Goal: Information Seeking & Learning: Check status

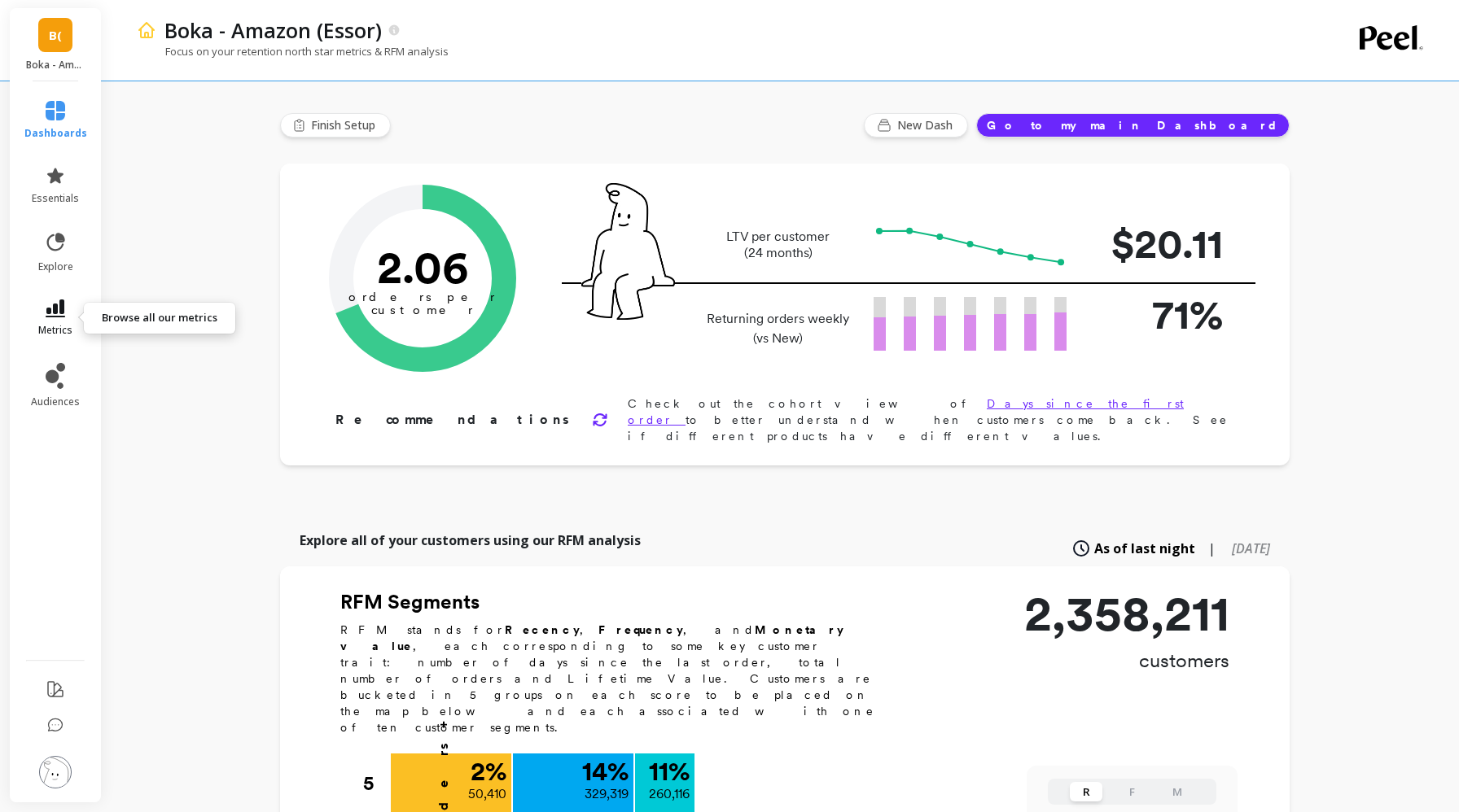
click at [62, 318] on link "metrics" at bounding box center [55, 318] width 63 height 37
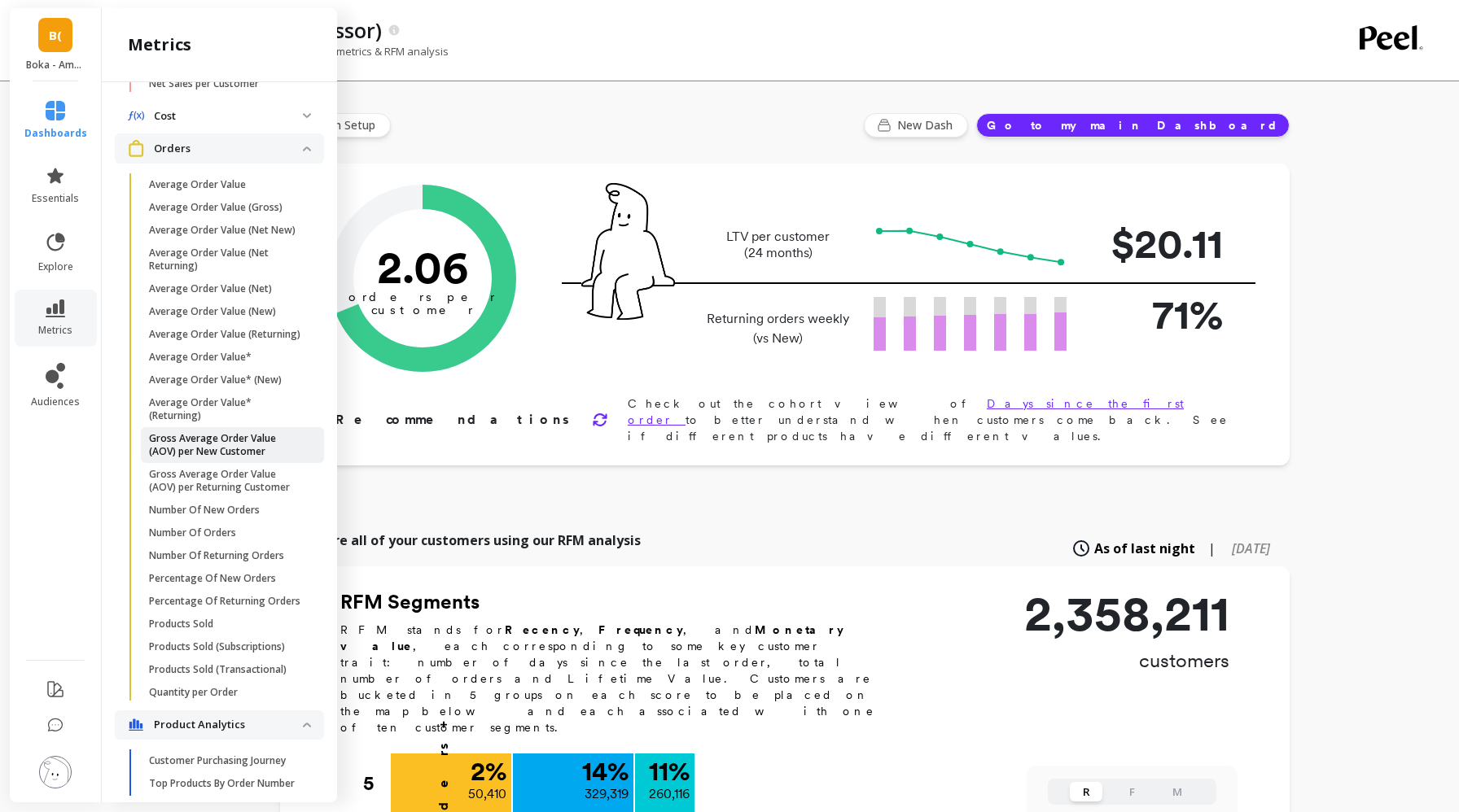
scroll to position [866, 0]
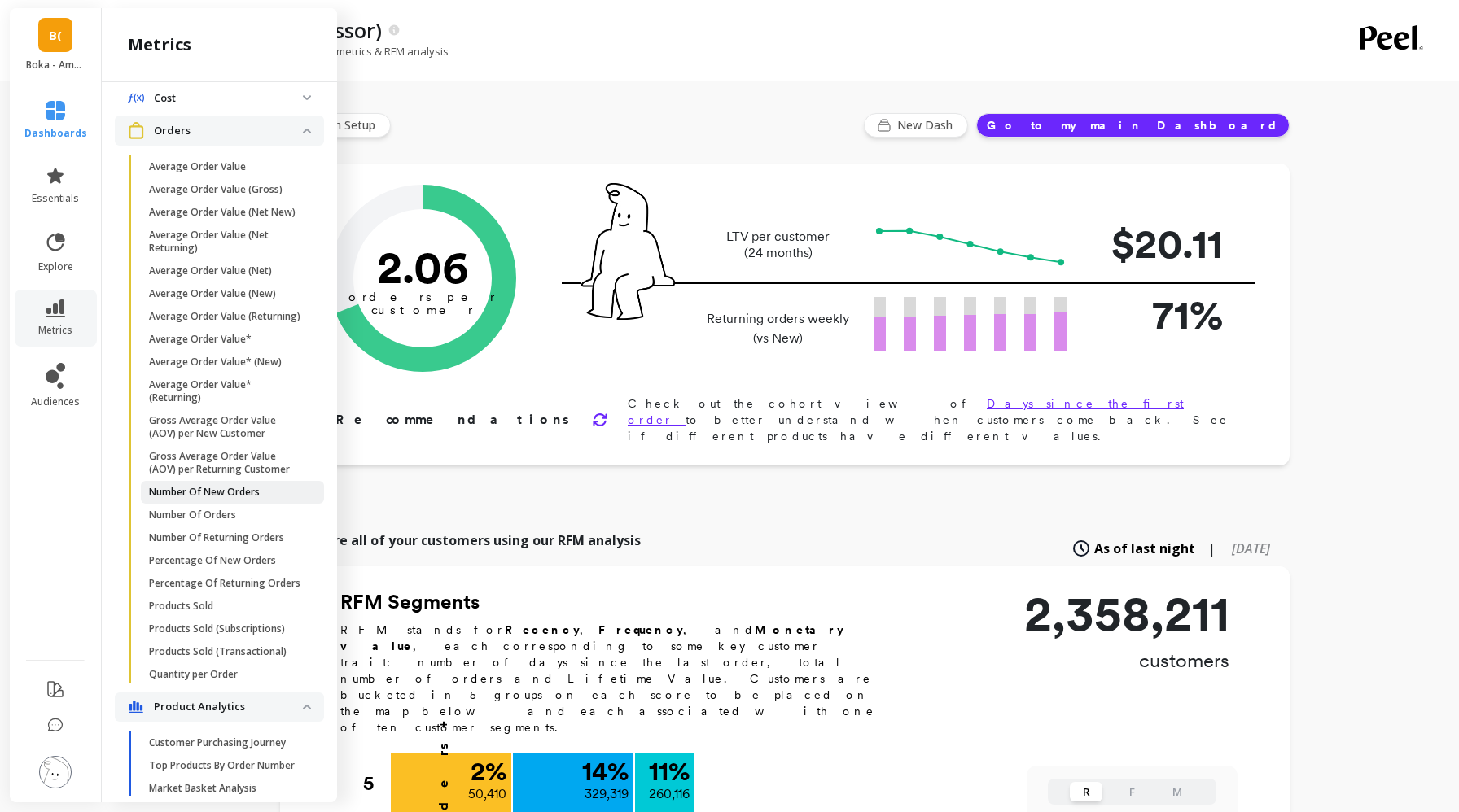
click at [212, 495] on p "Number Of New Orders" at bounding box center [204, 492] width 111 height 13
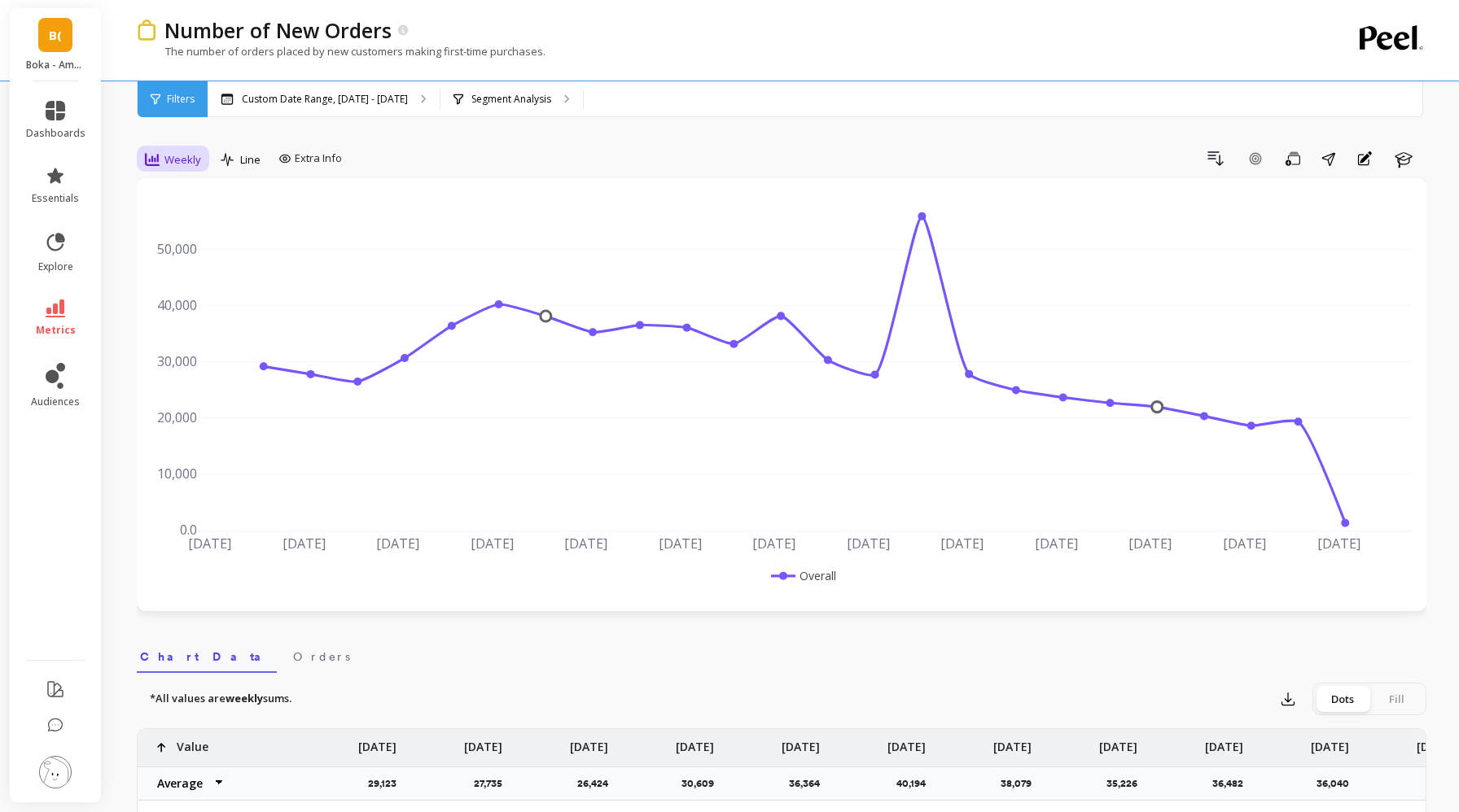
click at [194, 148] on div "Weekly" at bounding box center [173, 160] width 66 height 28
click at [197, 235] on div "Daily" at bounding box center [197, 227] width 112 height 29
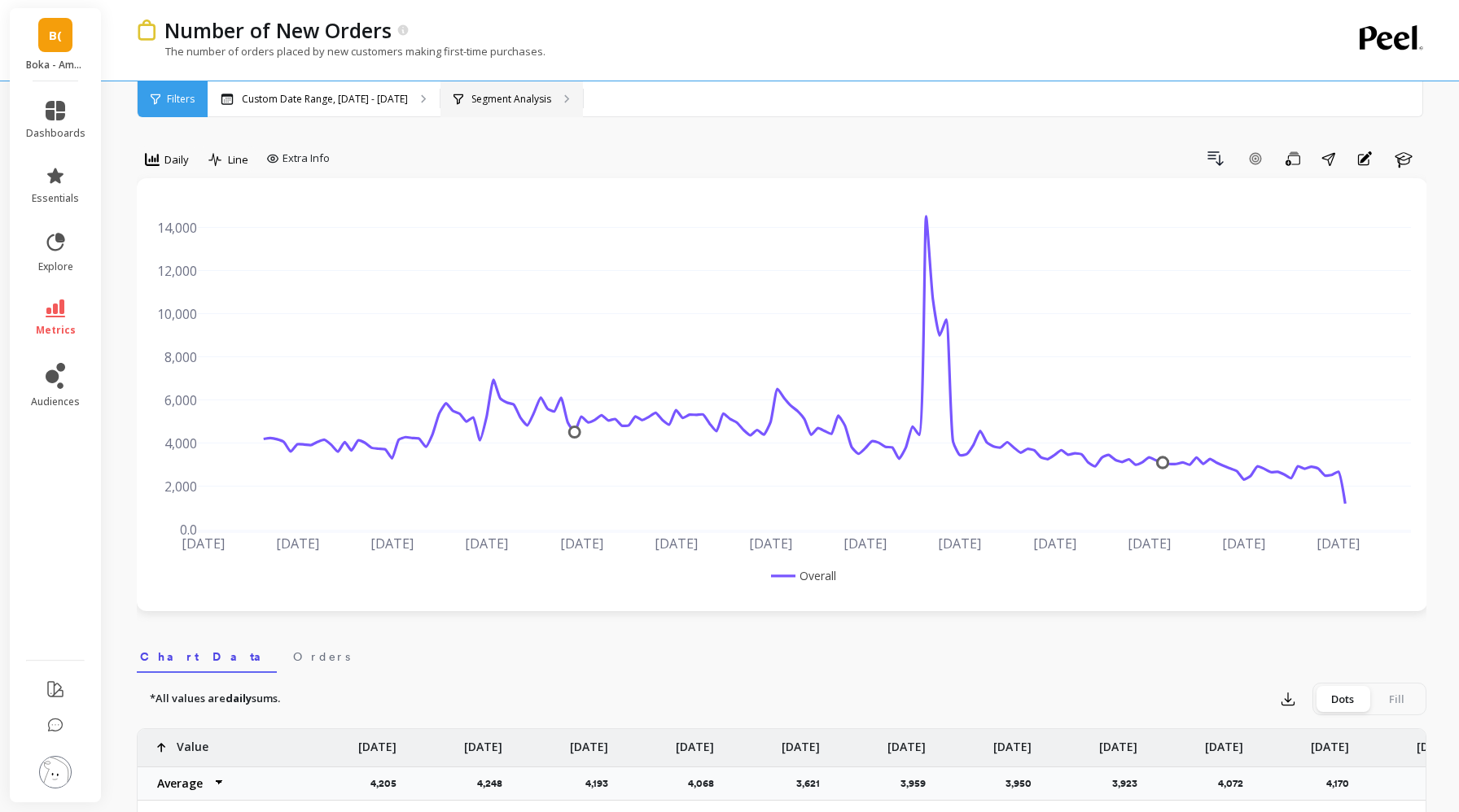
click at [505, 98] on p "Segment Analysis" at bounding box center [511, 98] width 80 height 13
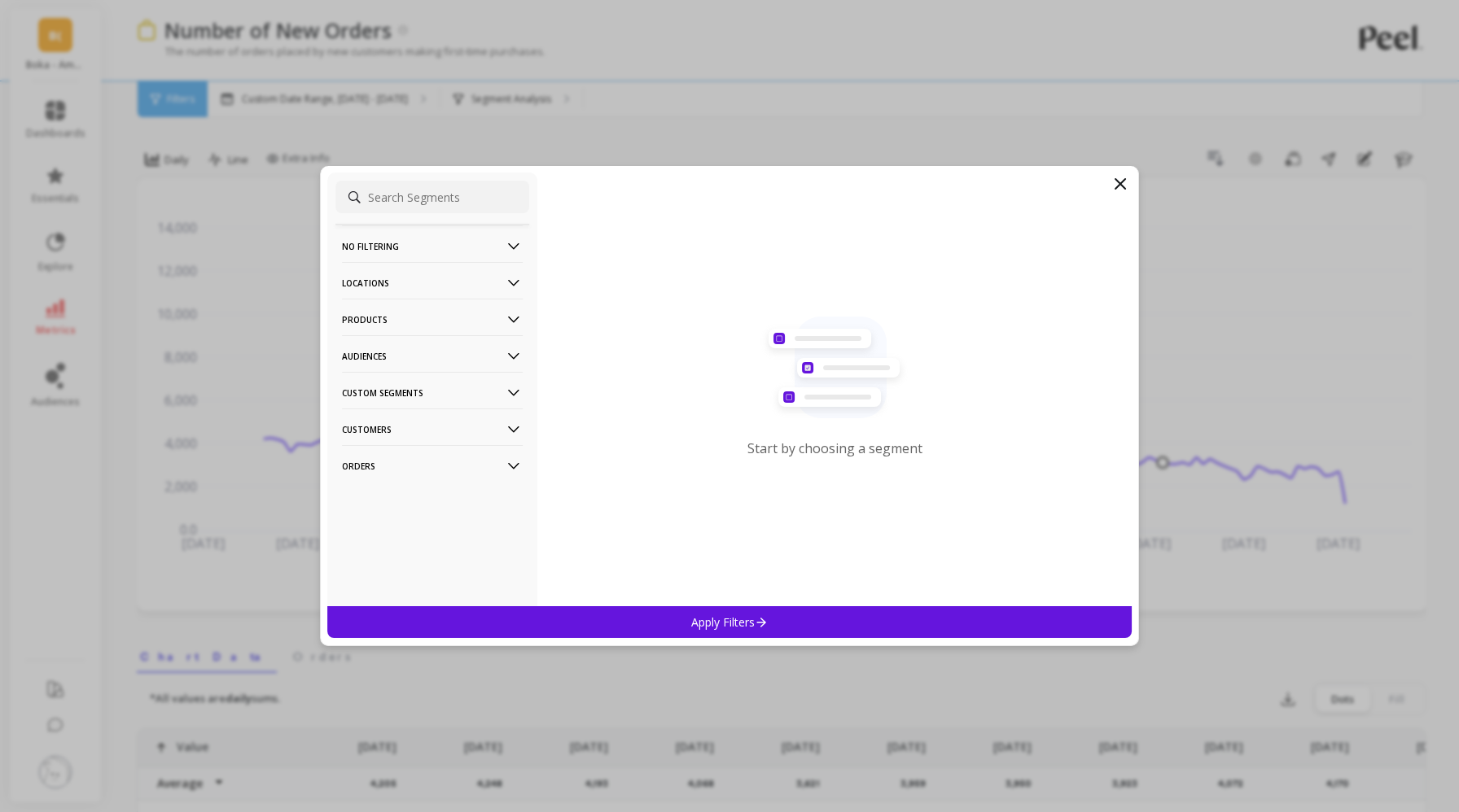
click at [414, 311] on p "Products" at bounding box center [432, 320] width 181 height 41
click at [405, 357] on div "ASIN" at bounding box center [432, 351] width 194 height 26
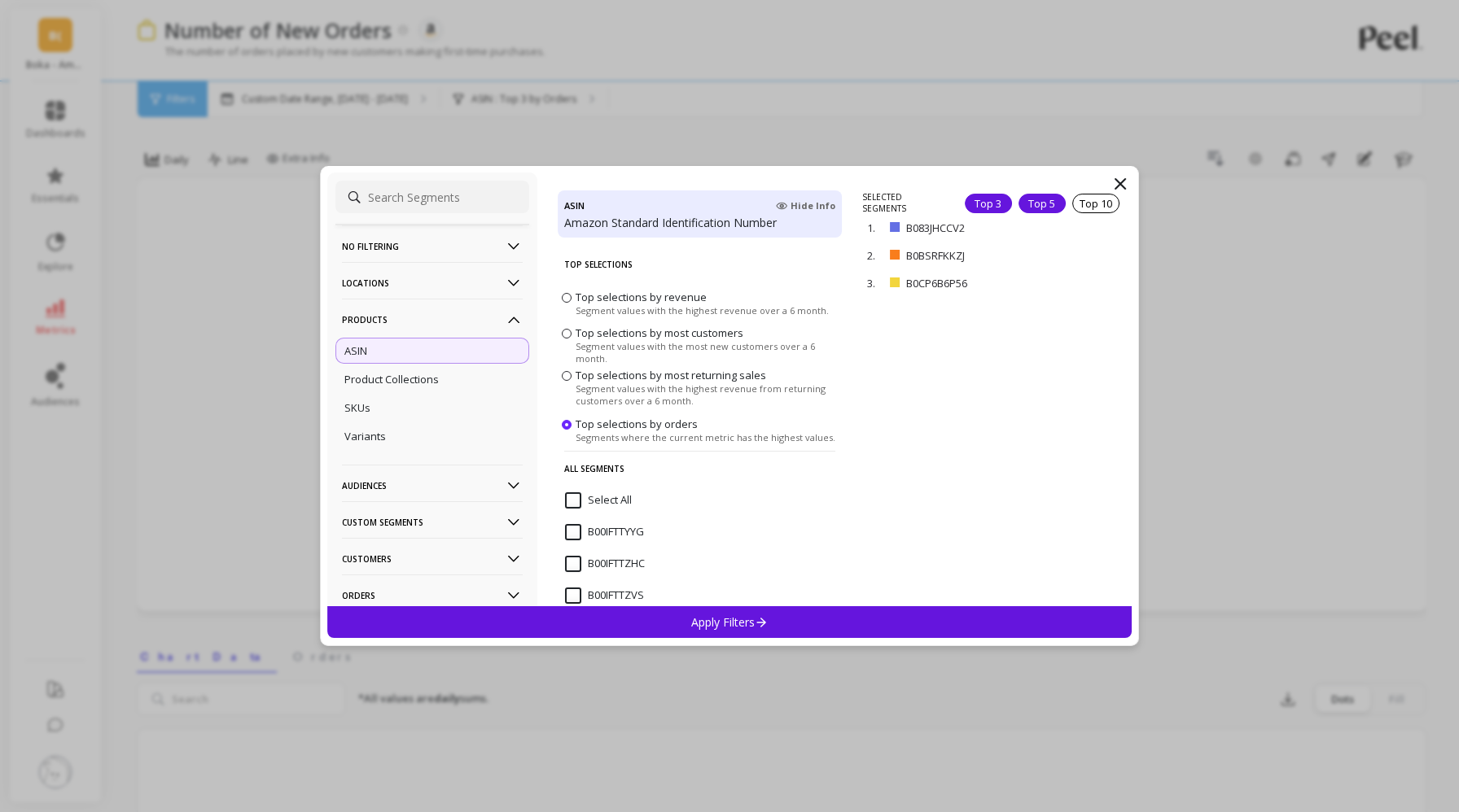
click at [1043, 206] on div "Top 5" at bounding box center [1042, 203] width 48 height 20
click at [990, 201] on div "Top 3" at bounding box center [988, 203] width 48 height 20
click at [837, 635] on div "Apply Filters" at bounding box center [730, 622] width 805 height 32
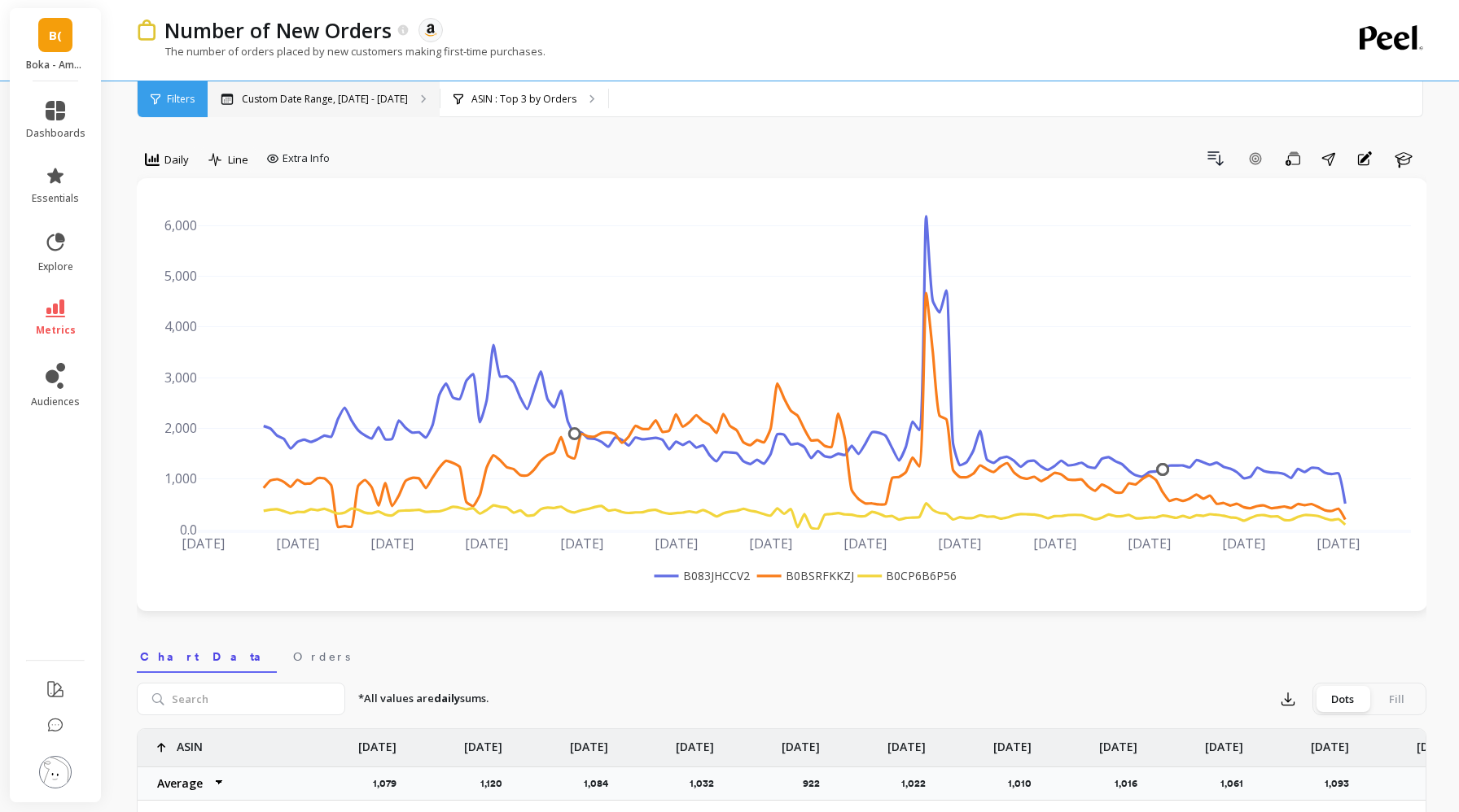
click at [331, 105] on div "Custom Date Range, Apr 1 - Sep 8" at bounding box center [323, 98] width 232 height 35
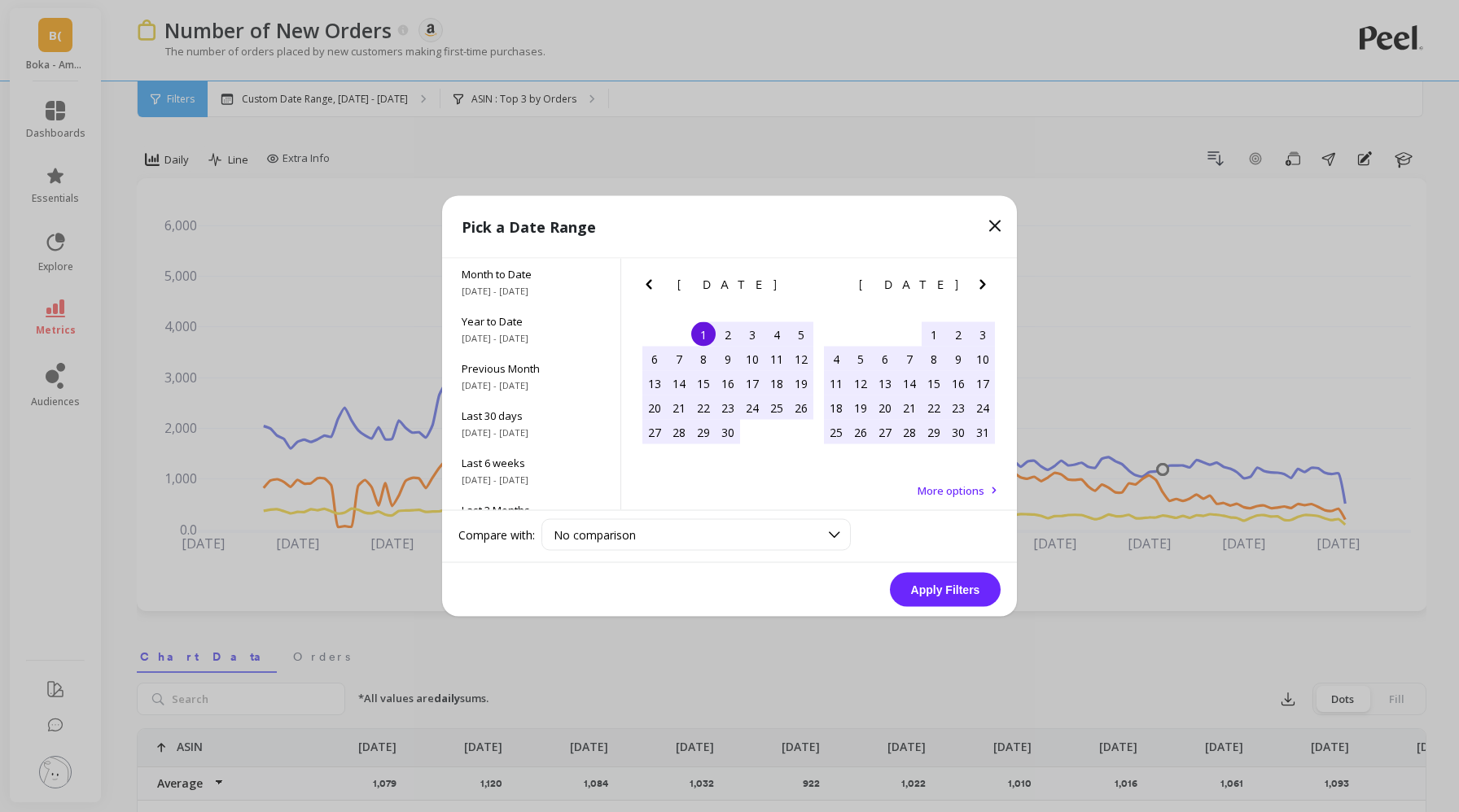
click at [705, 333] on div "1" at bounding box center [704, 334] width 24 height 24
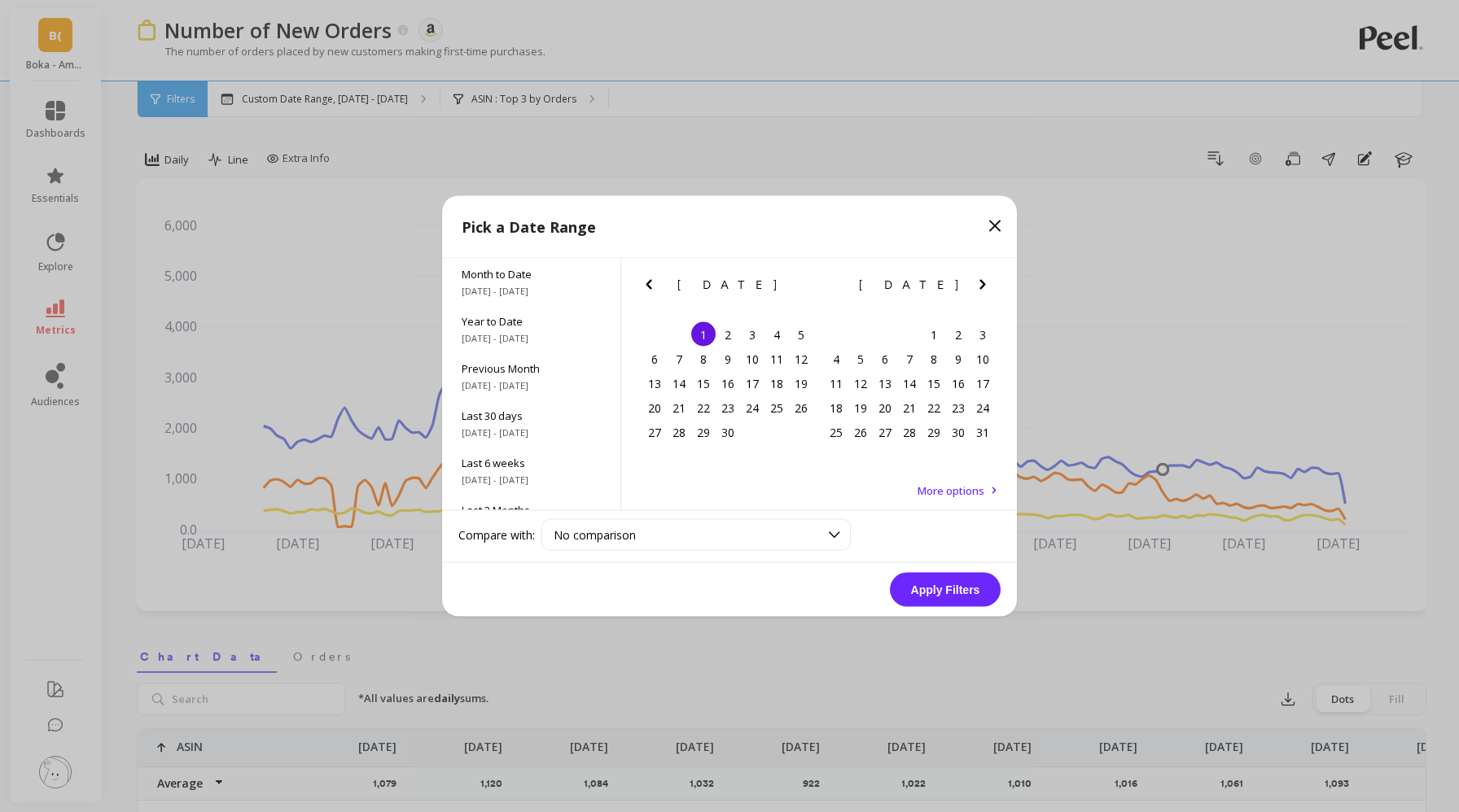
click at [988, 288] on icon "Next Month" at bounding box center [983, 284] width 20 height 20
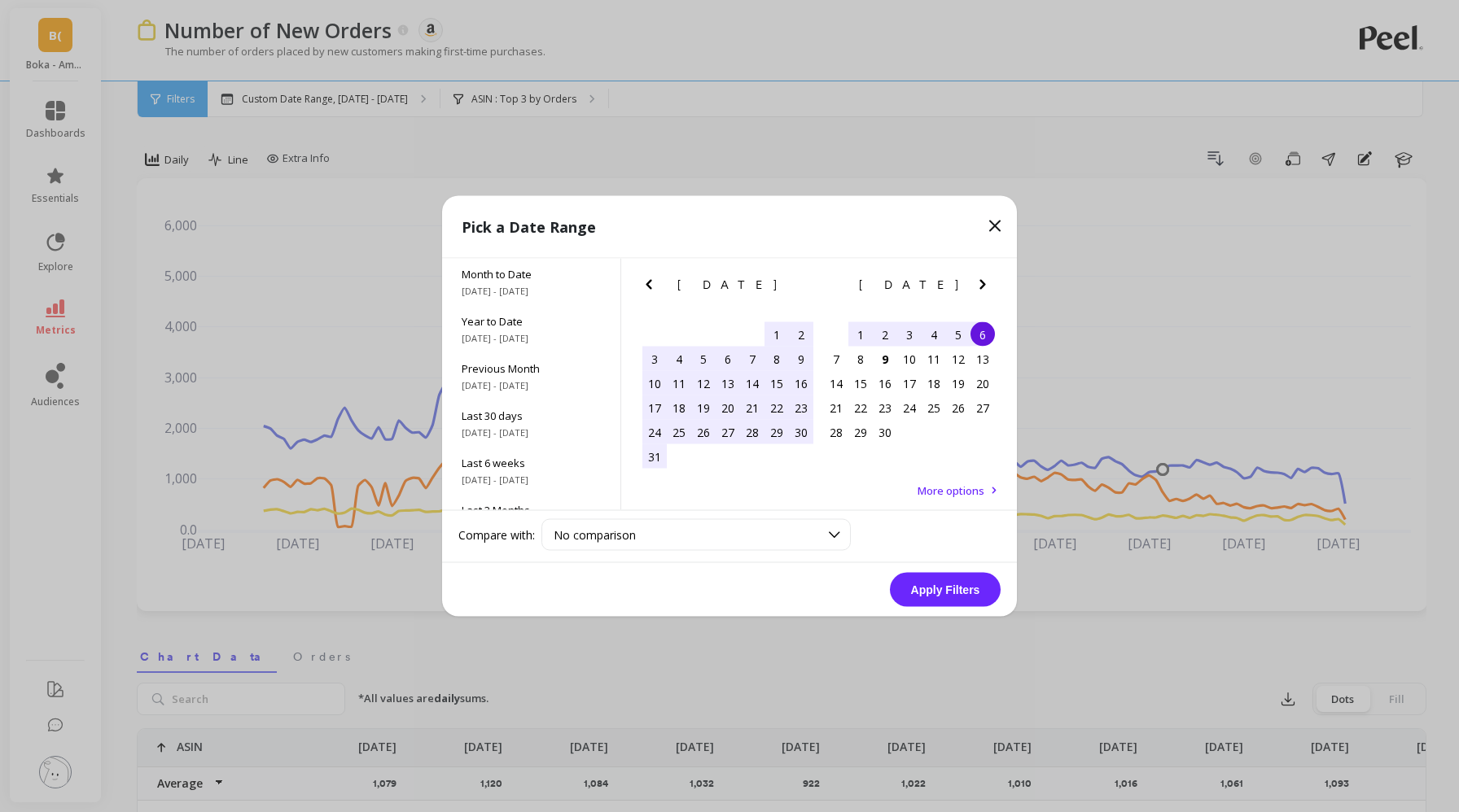
click at [977, 343] on div "6" at bounding box center [983, 334] width 24 height 24
click at [929, 584] on button "Apply Filters" at bounding box center [946, 590] width 111 height 35
